Goal: Find specific page/section: Find specific page/section

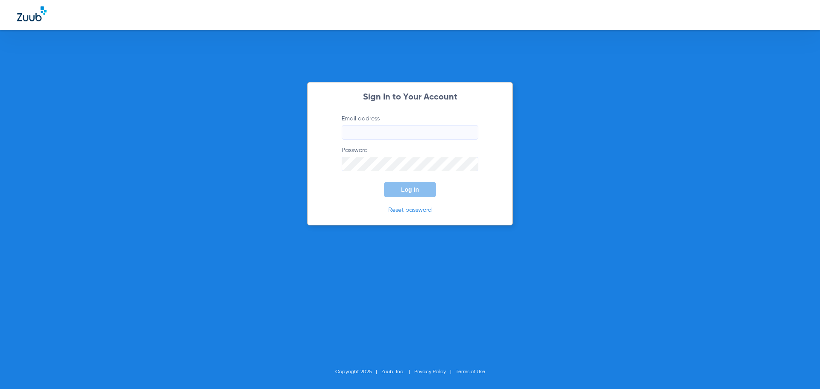
type input "[EMAIL_ADDRESS][DOMAIN_NAME]"
click at [403, 190] on span "Log In" at bounding box center [410, 189] width 18 height 7
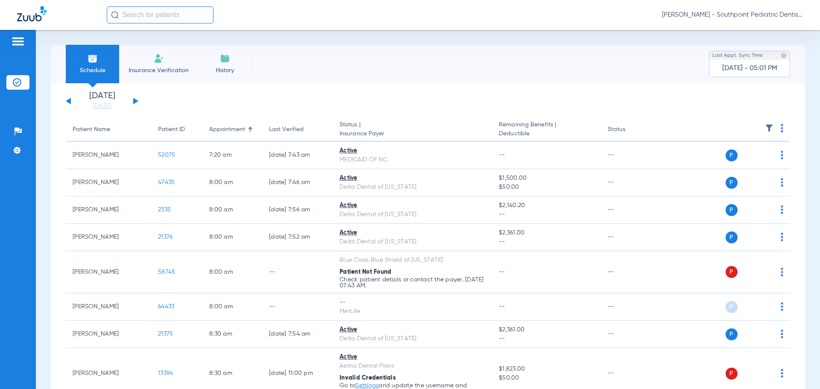
drag, startPoint x: 93, startPoint y: 109, endPoint x: 94, endPoint y: 116, distance: 6.5
click at [93, 109] on link "[DATE]" at bounding box center [101, 106] width 51 height 9
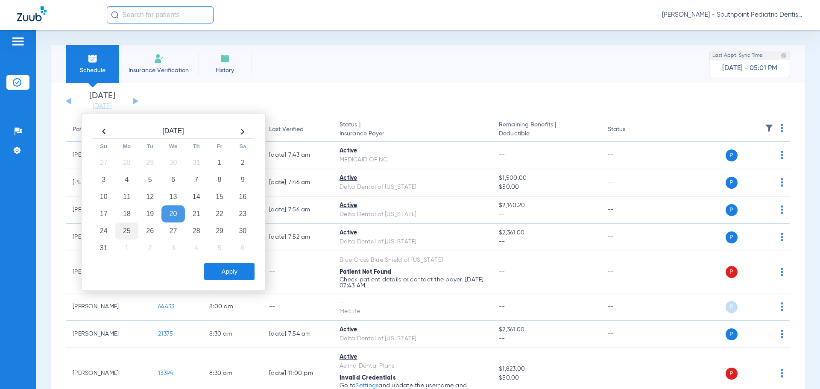
click at [134, 231] on td "25" at bounding box center [126, 230] width 23 height 17
click at [226, 270] on button "Apply" at bounding box center [229, 271] width 50 height 17
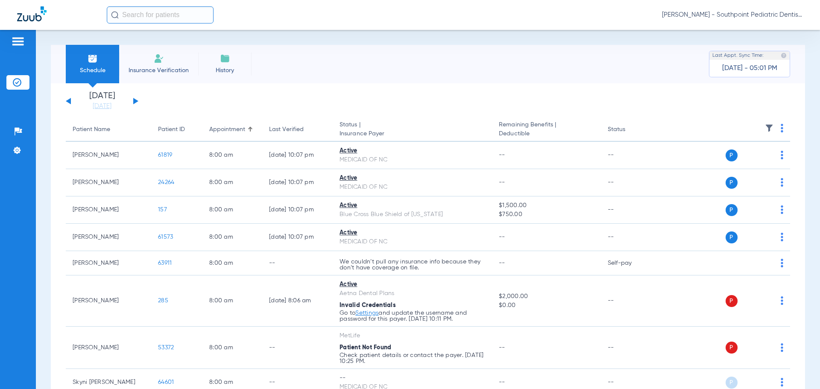
click at [765, 125] on img at bounding box center [769, 128] width 9 height 9
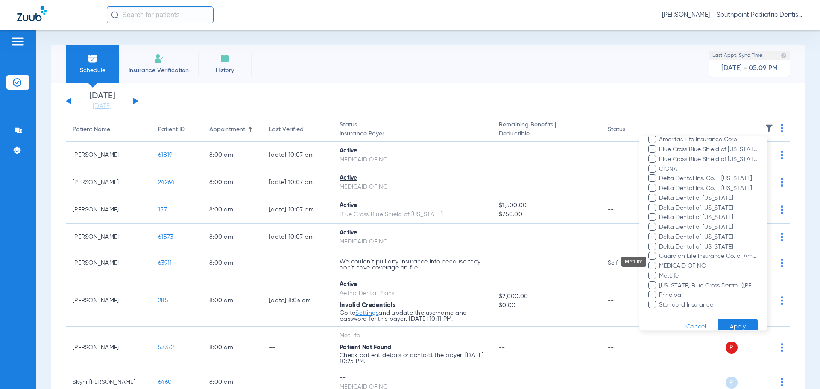
scroll to position [169, 0]
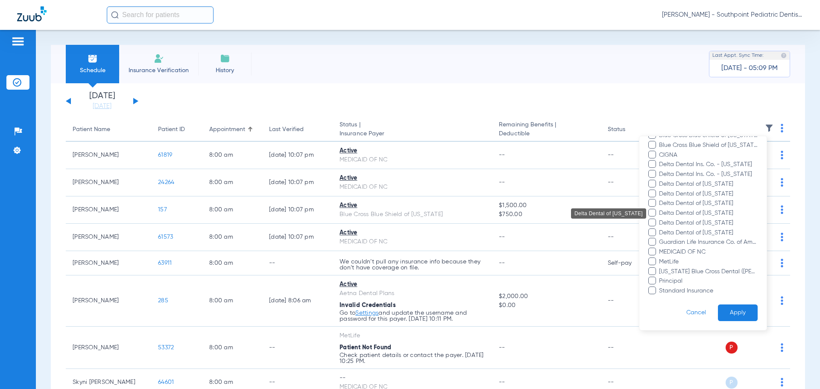
click at [691, 215] on span "Delta Dental of [US_STATE]" at bounding box center [707, 213] width 99 height 9
click at [660, 219] on input "Delta Dental of [US_STATE]" at bounding box center [660, 219] width 0 height 0
click at [731, 308] on button "Apply" at bounding box center [738, 312] width 40 height 17
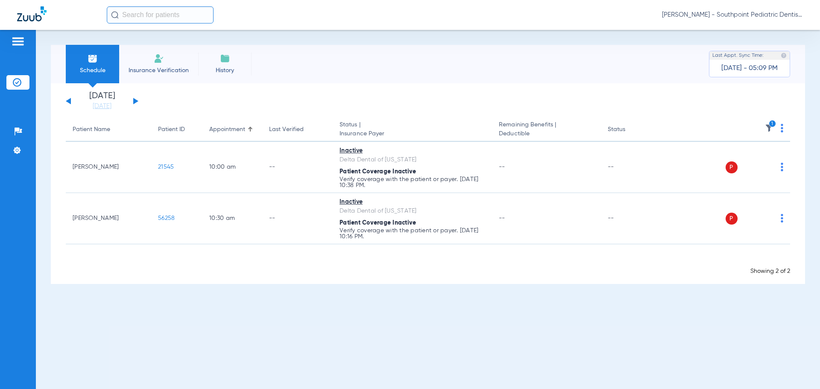
click at [769, 131] on img at bounding box center [769, 128] width 9 height 9
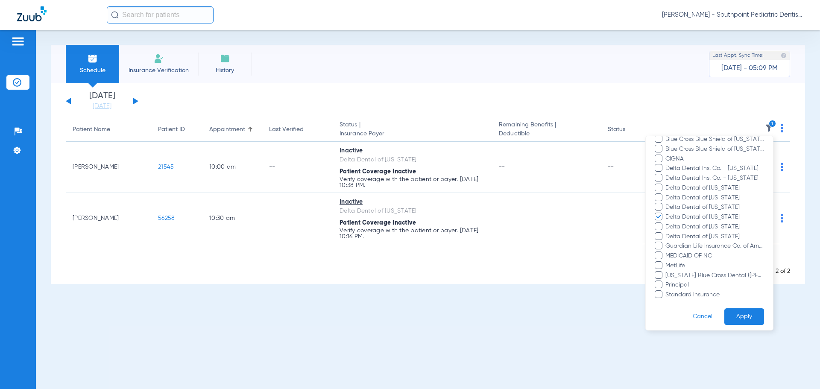
scroll to position [169, 0]
drag, startPoint x: 459, startPoint y: 88, endPoint x: 459, endPoint y: 84, distance: 4.7
click at [459, 84] on div at bounding box center [410, 194] width 820 height 389
